Goal: Participate in discussion: Engage in conversation with other users on a specific topic

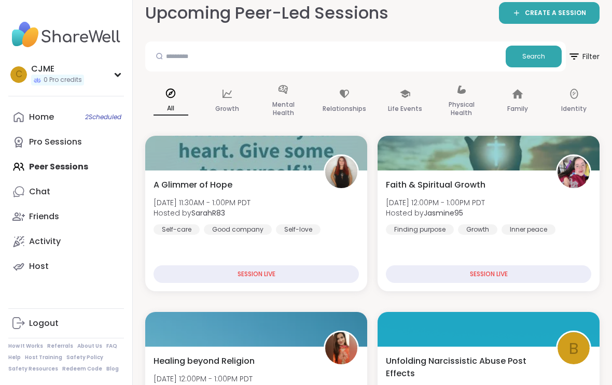
click at [39, 153] on link "Pro Sessions" at bounding box center [66, 142] width 116 height 25
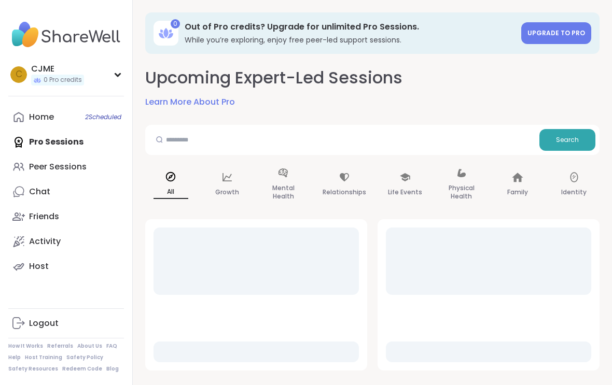
click at [75, 128] on link "Home 2 Scheduled" at bounding box center [66, 117] width 116 height 25
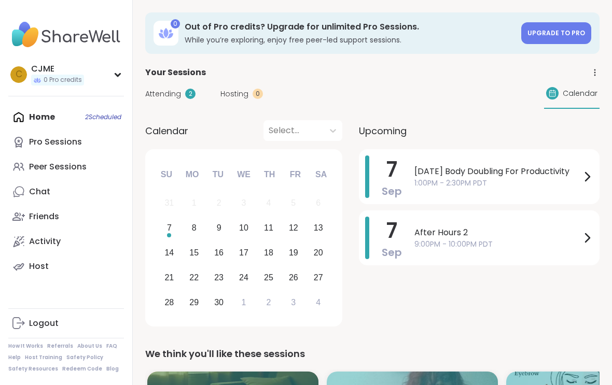
click at [418, 188] on span "1:00PM - 2:30PM PDT" at bounding box center [497, 183] width 166 height 11
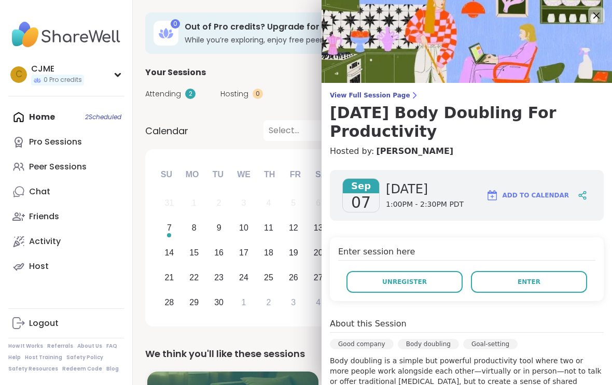
click at [500, 289] on button "Enter" at bounding box center [529, 282] width 116 height 22
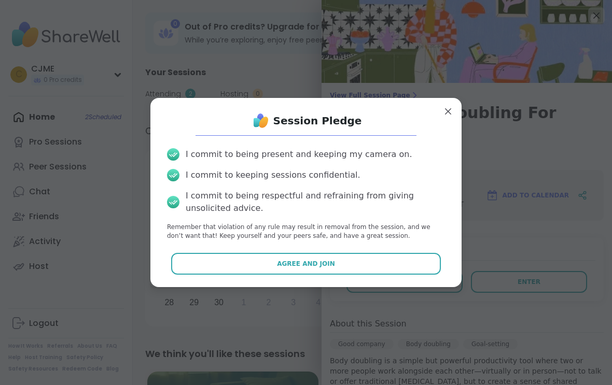
click at [229, 274] on button "Agree and Join" at bounding box center [306, 264] width 270 height 22
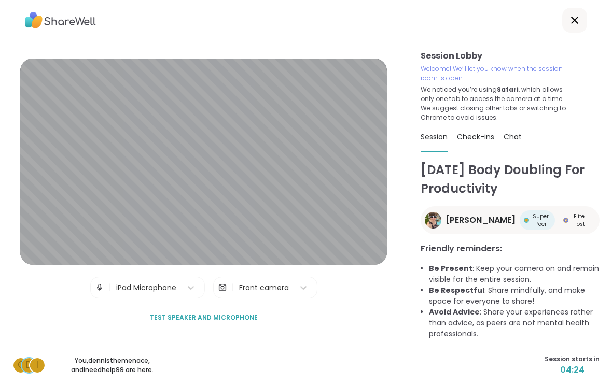
scroll to position [17, 0]
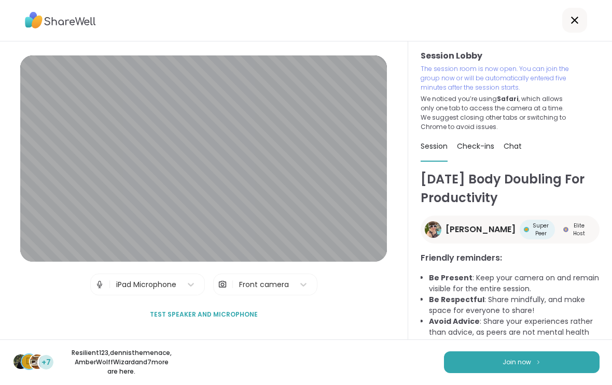
click at [561, 354] on button "Join now" at bounding box center [521, 363] width 155 height 22
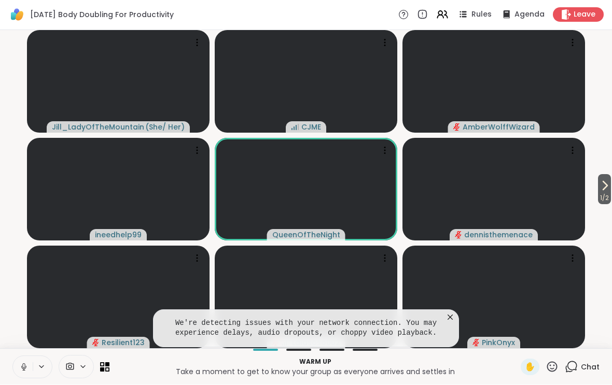
click at [18, 359] on button at bounding box center [23, 368] width 20 height 22
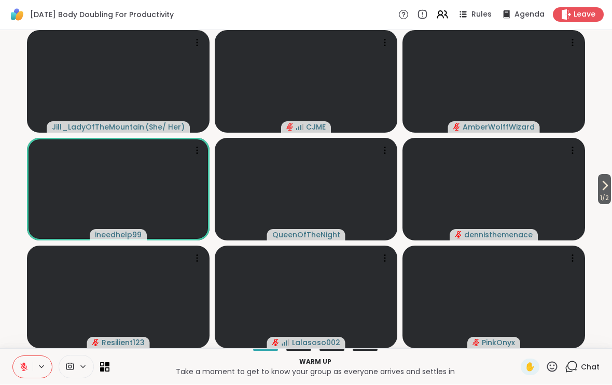
click at [27, 364] on icon at bounding box center [23, 367] width 9 height 9
click at [29, 361] on button at bounding box center [23, 368] width 20 height 22
click at [608, 200] on span "1 / 2" at bounding box center [604, 198] width 13 height 12
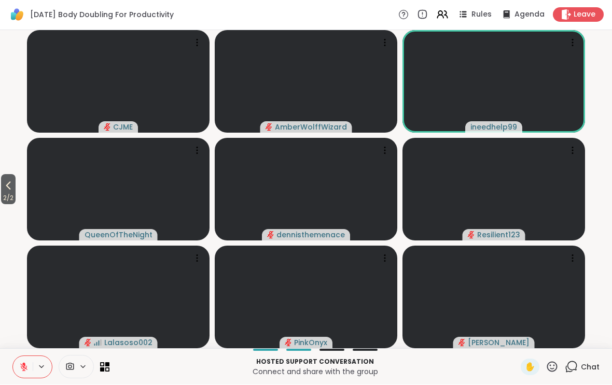
click at [11, 191] on icon at bounding box center [8, 186] width 12 height 12
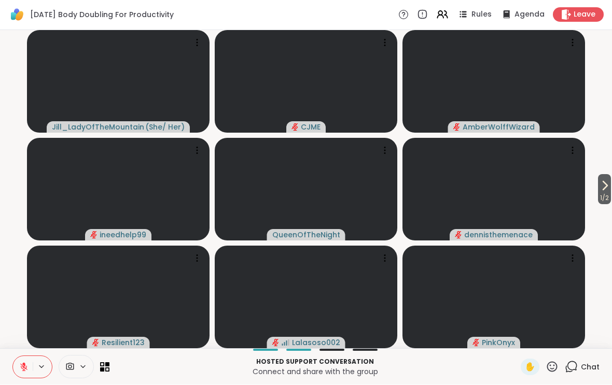
click at [27, 363] on icon at bounding box center [23, 367] width 9 height 9
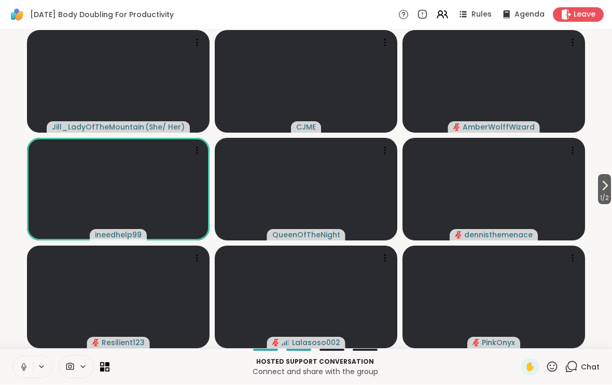
click at [27, 364] on button at bounding box center [23, 368] width 20 height 22
click at [607, 187] on icon at bounding box center [604, 186] width 12 height 12
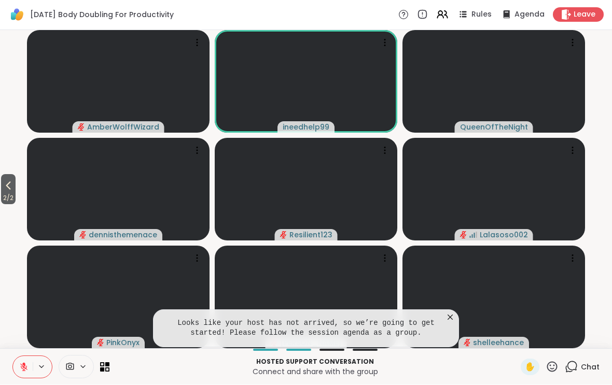
click at [452, 317] on icon at bounding box center [450, 318] width 10 height 10
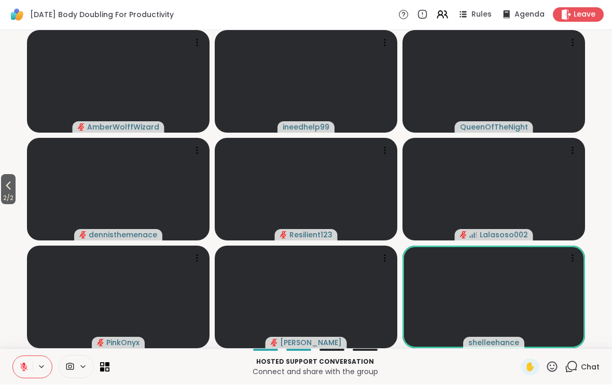
click at [11, 188] on icon at bounding box center [8, 186] width 5 height 8
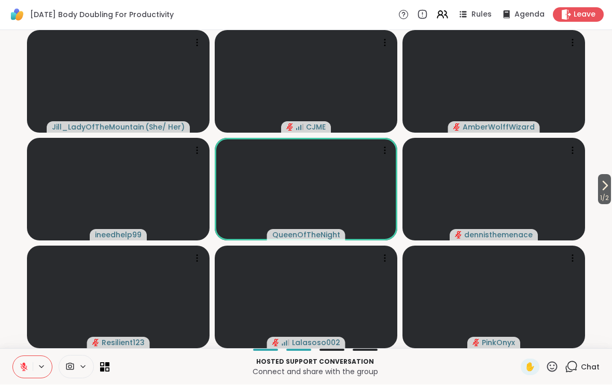
click at [598, 190] on icon at bounding box center [604, 186] width 12 height 12
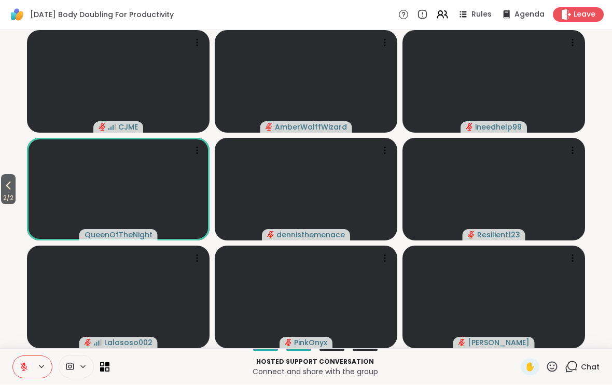
click at [11, 202] on span "2 / 2" at bounding box center [8, 198] width 15 height 12
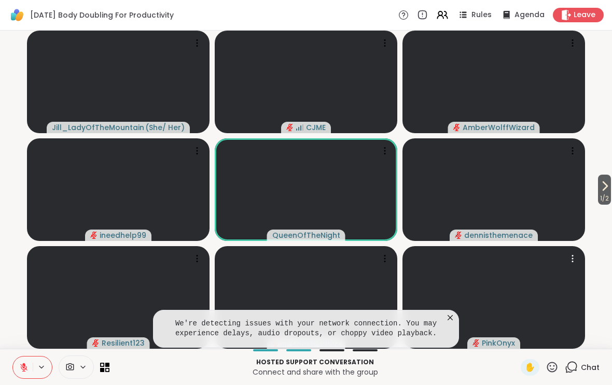
click at [460, 319] on video at bounding box center [493, 297] width 182 height 103
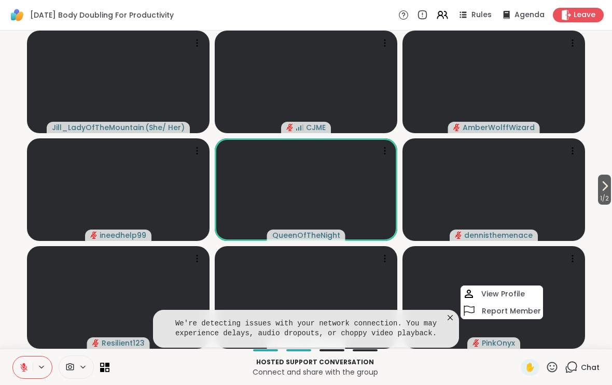
click at [452, 320] on icon at bounding box center [449, 317] width 5 height 5
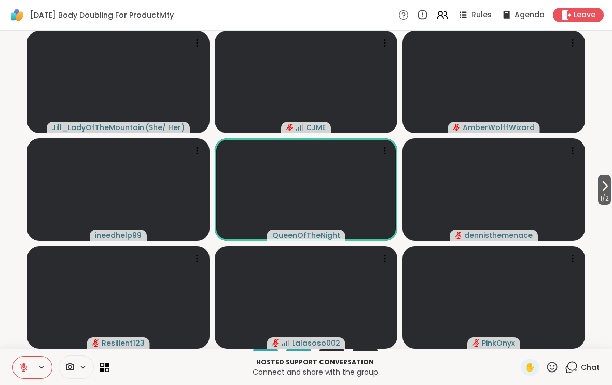
click at [608, 183] on icon at bounding box center [604, 186] width 12 height 12
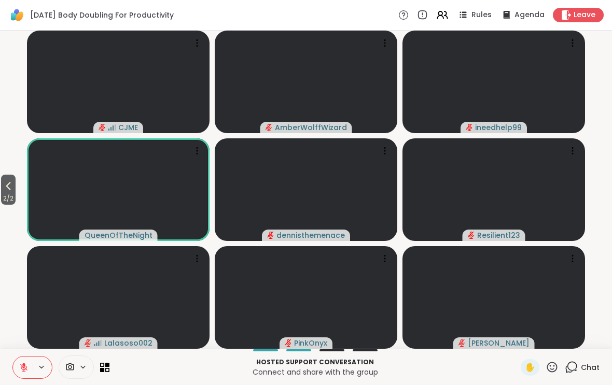
click at [16, 191] on button "2 / 2" at bounding box center [8, 190] width 15 height 30
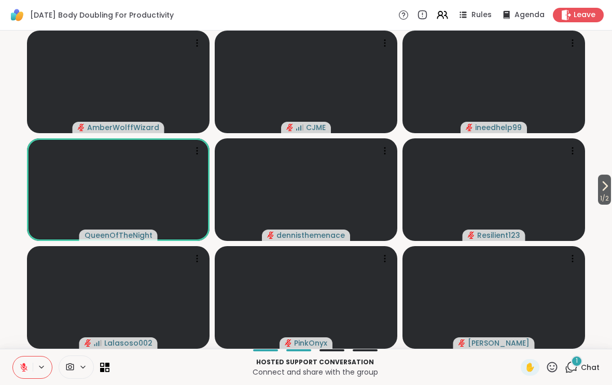
click at [573, 368] on icon at bounding box center [570, 367] width 13 height 13
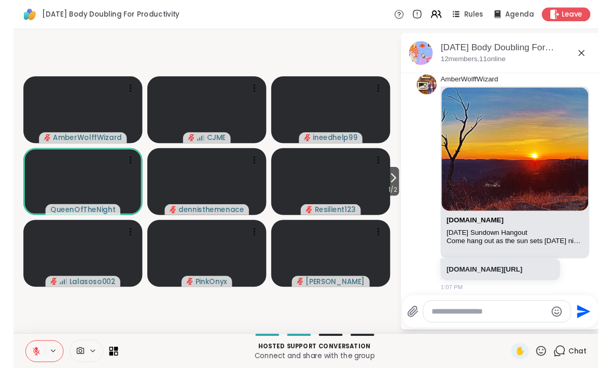
scroll to position [38, 0]
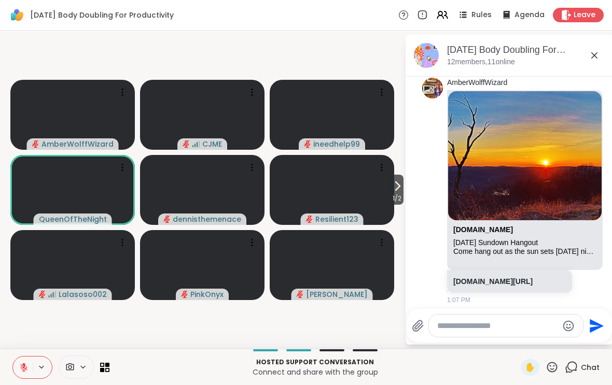
click at [479, 233] on link "sharewellnow.com" at bounding box center [483, 229] width 60 height 8
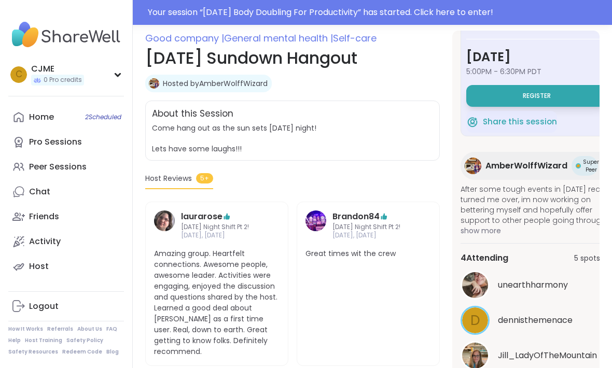
scroll to position [29, 0]
click at [490, 101] on button "Register" at bounding box center [536, 96] width 140 height 22
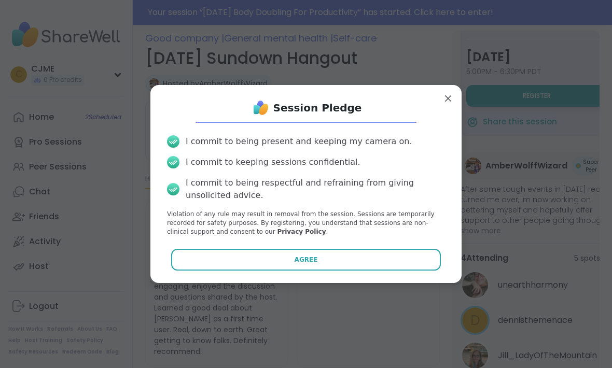
click at [291, 271] on button "Agree" at bounding box center [306, 260] width 270 height 22
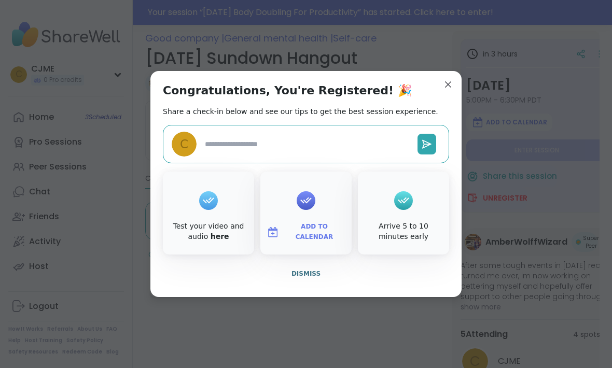
click at [310, 283] on button "Dismiss" at bounding box center [306, 274] width 286 height 22
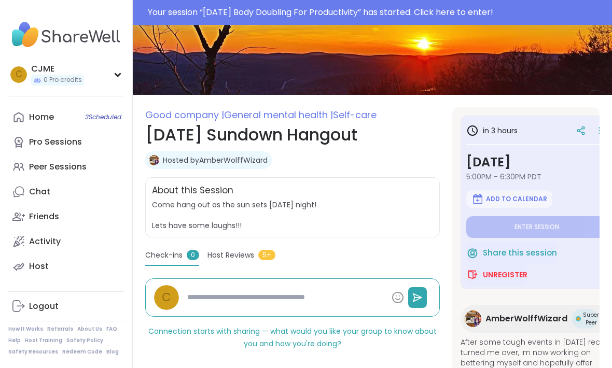
scroll to position [0, 0]
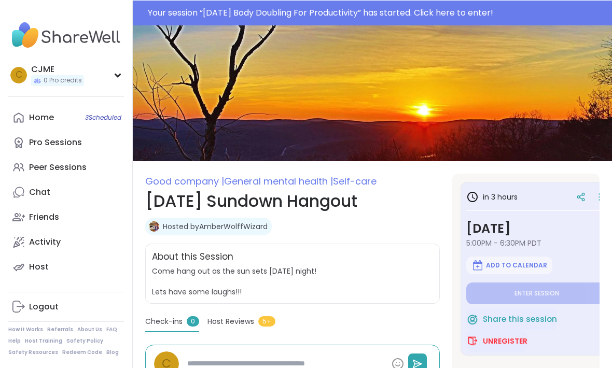
type textarea "*"
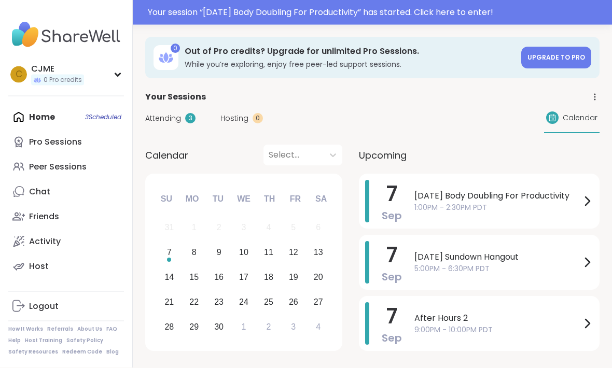
click at [360, 19] on div "Your session “ Sunday Body Doubling For Productivity ” has started. Click here …" at bounding box center [306, 12] width 612 height 25
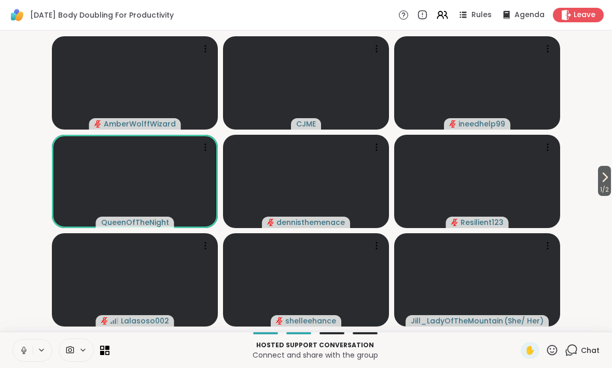
click at [28, 353] on icon at bounding box center [23, 350] width 9 height 9
click at [22, 350] on icon at bounding box center [23, 350] width 9 height 9
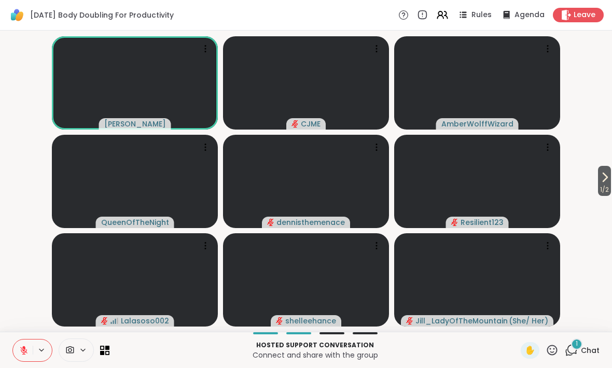
click at [606, 176] on icon at bounding box center [604, 177] width 12 height 12
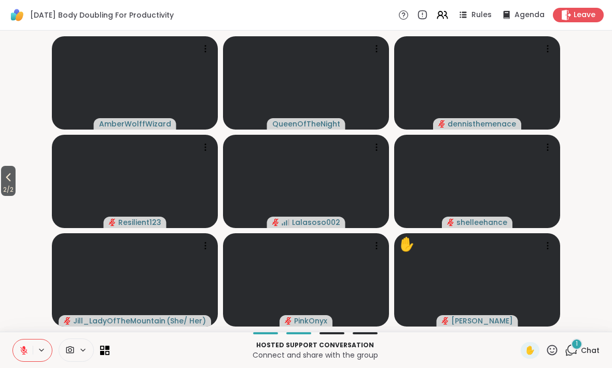
click at [16, 186] on span "2 / 2" at bounding box center [8, 189] width 15 height 12
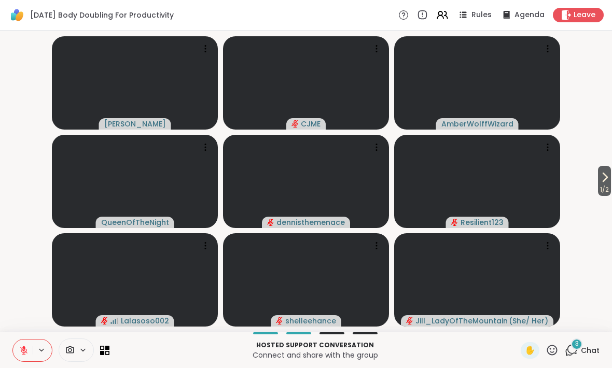
click at [598, 182] on button "1 / 2" at bounding box center [604, 181] width 13 height 30
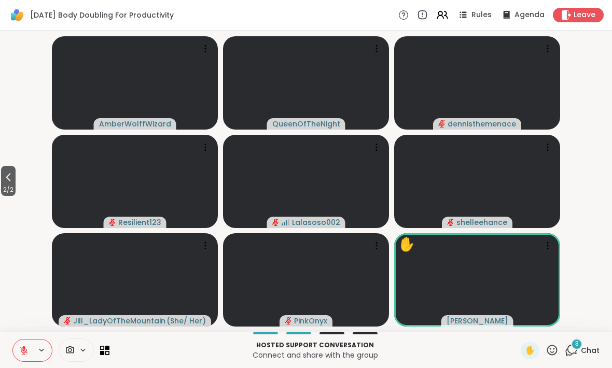
click at [6, 177] on icon at bounding box center [8, 177] width 12 height 12
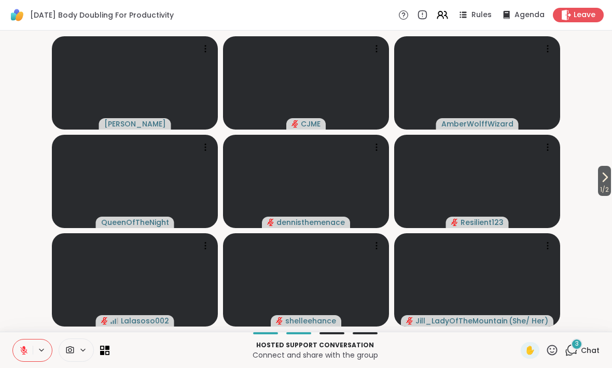
click at [609, 188] on span "1 / 2" at bounding box center [604, 189] width 13 height 12
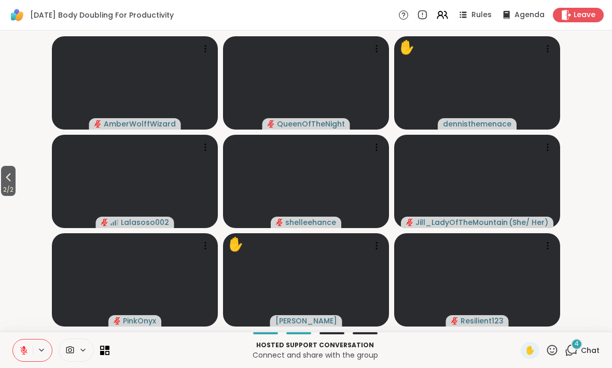
click at [16, 188] on span "2 / 2" at bounding box center [8, 189] width 15 height 12
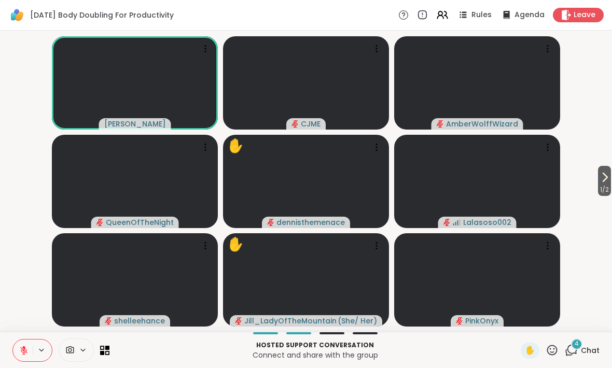
click at [530, 349] on span "✋" at bounding box center [529, 350] width 10 height 12
click at [530, 343] on div "✋" at bounding box center [529, 350] width 19 height 17
click at [22, 350] on icon at bounding box center [23, 350] width 9 height 9
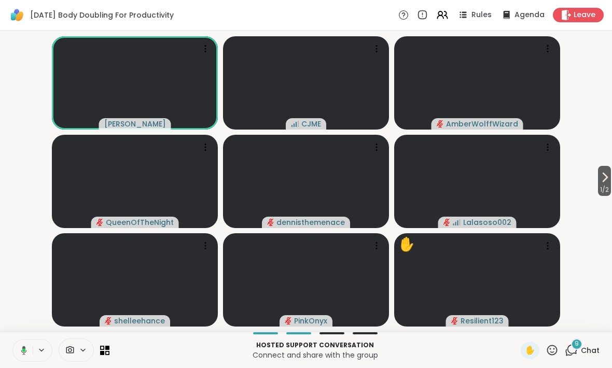
click at [21, 344] on button at bounding box center [21, 350] width 21 height 22
click at [23, 349] on icon at bounding box center [23, 350] width 9 height 9
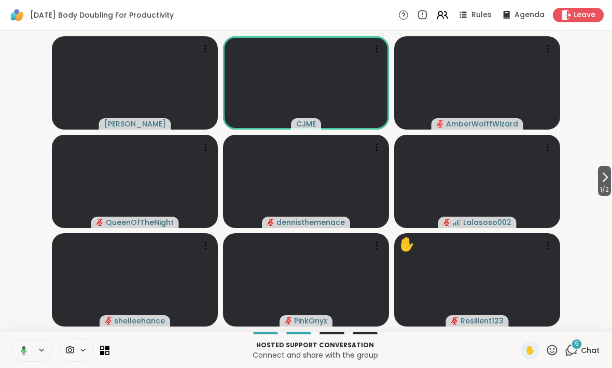
click at [26, 353] on icon at bounding box center [22, 350] width 9 height 9
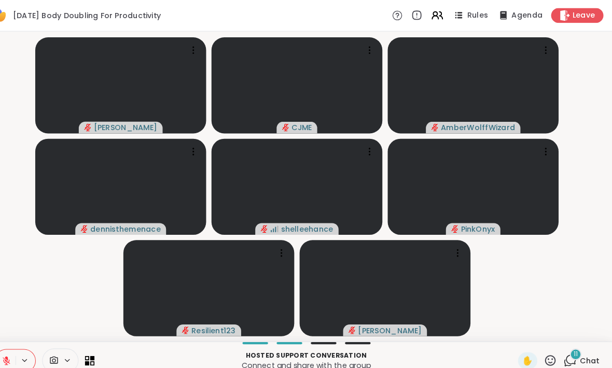
click at [564, 343] on div "11 Chat" at bounding box center [581, 350] width 35 height 17
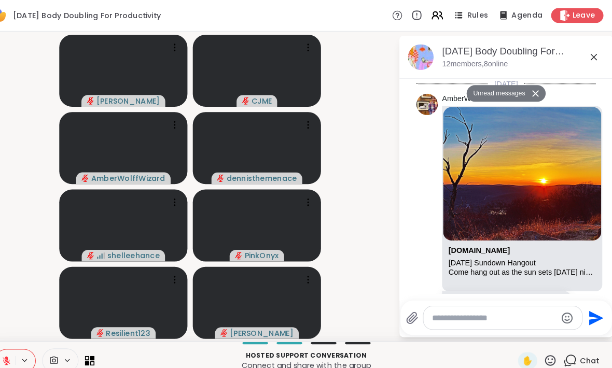
scroll to position [1111, 0]
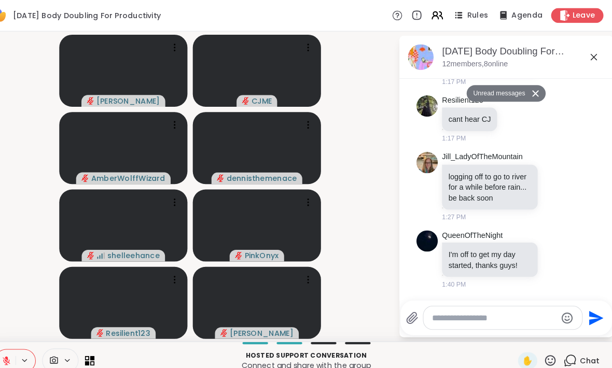
click at [458, 313] on textarea "Type your message" at bounding box center [497, 309] width 121 height 10
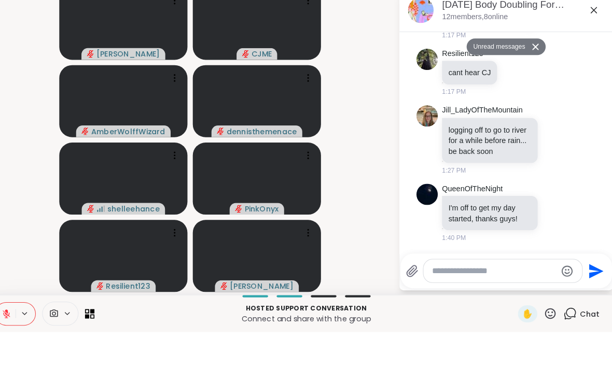
click at [446, 304] on textarea "Type your message" at bounding box center [497, 309] width 121 height 10
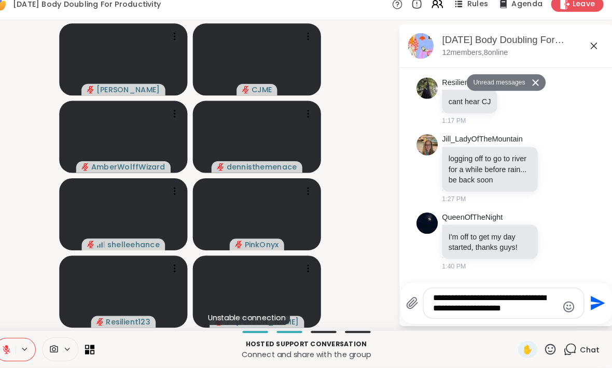
click at [504, 295] on textarea "**********" at bounding box center [498, 305] width 121 height 21
click at [505, 298] on textarea "**********" at bounding box center [498, 305] width 121 height 21
click at [502, 298] on textarea "**********" at bounding box center [498, 305] width 121 height 21
type textarea "**********"
click at [588, 297] on icon "Send" at bounding box center [596, 305] width 17 height 17
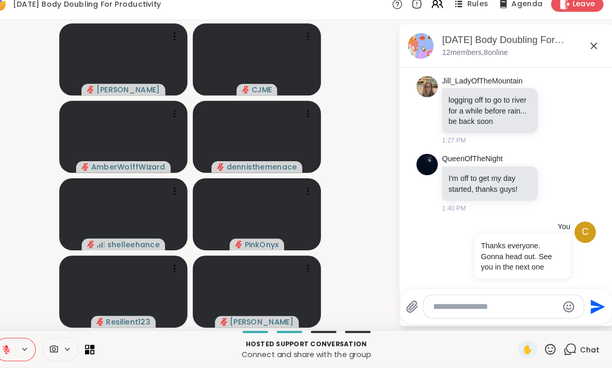
scroll to position [1162, 0]
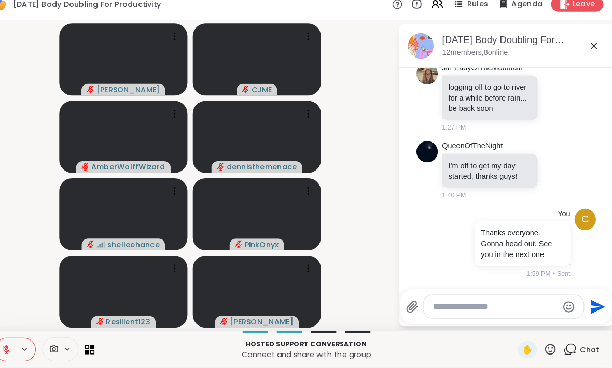
click at [565, 10] on div "Leave" at bounding box center [577, 15] width 51 height 15
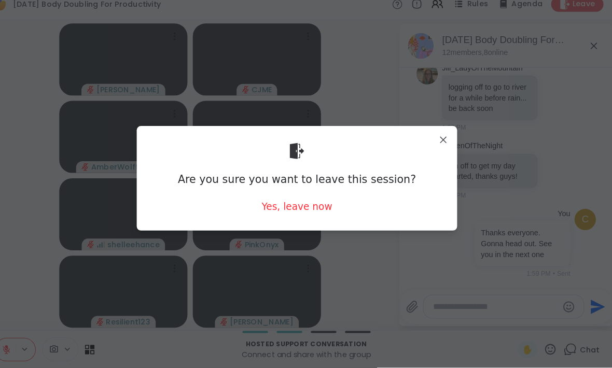
click at [295, 206] on div "Yes, leave now" at bounding box center [306, 211] width 68 height 13
